Goal: Task Accomplishment & Management: Complete application form

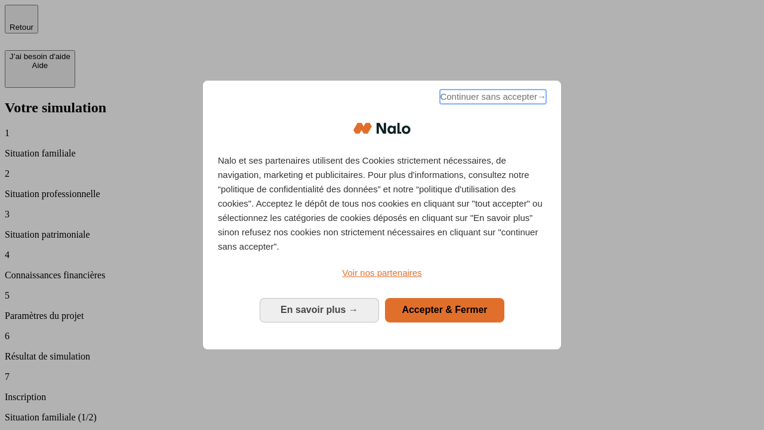
click at [492, 98] on span "Continuer sans accepter →" at bounding box center [493, 97] width 106 height 14
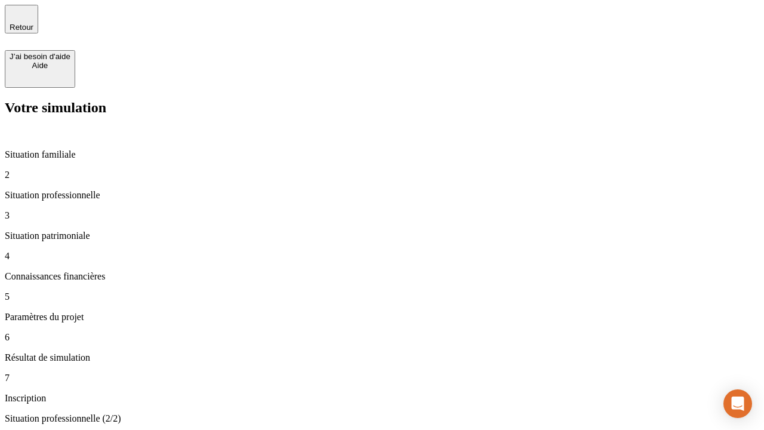
type input "30 000"
